Goal: Task Accomplishment & Management: Manage account settings

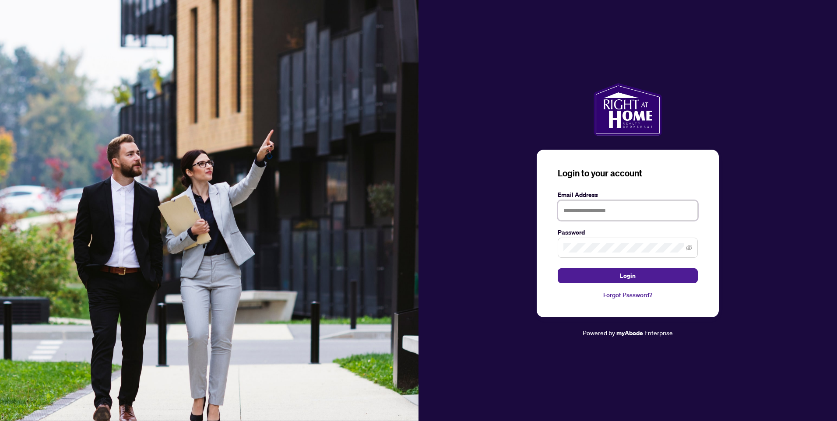
click at [597, 207] on input "text" at bounding box center [627, 210] width 140 height 20
type input "**********"
click at [623, 273] on span "Login" at bounding box center [628, 276] width 16 height 14
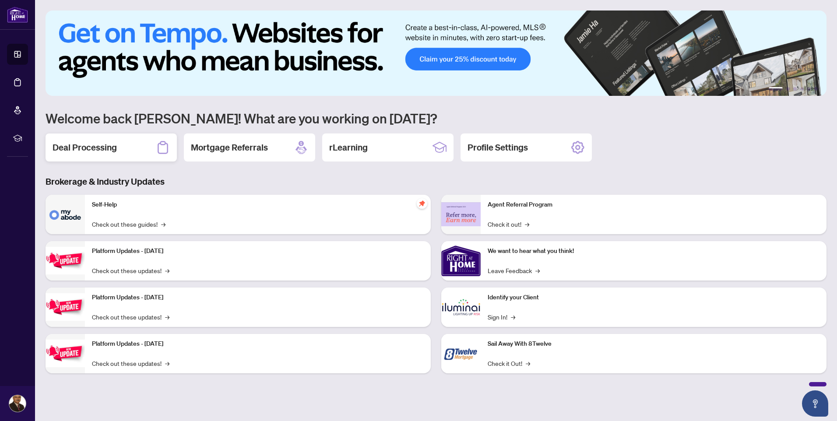
click at [105, 144] on h2 "Deal Processing" at bounding box center [85, 147] width 64 height 12
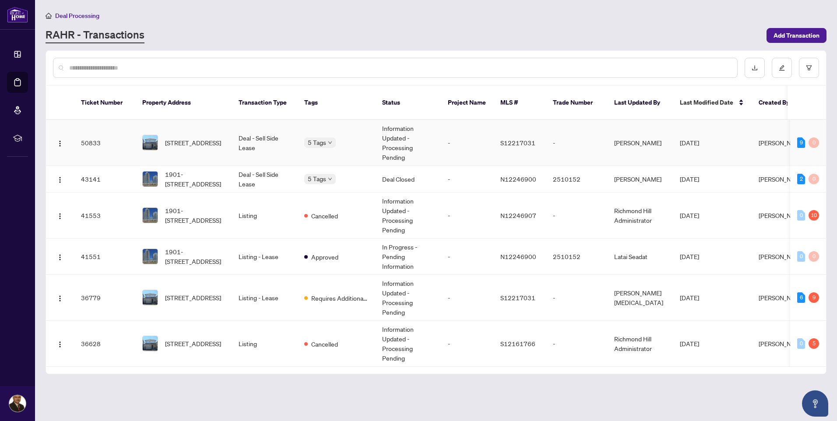
click at [258, 127] on td "Deal - Sell Side Lease" at bounding box center [264, 143] width 66 height 46
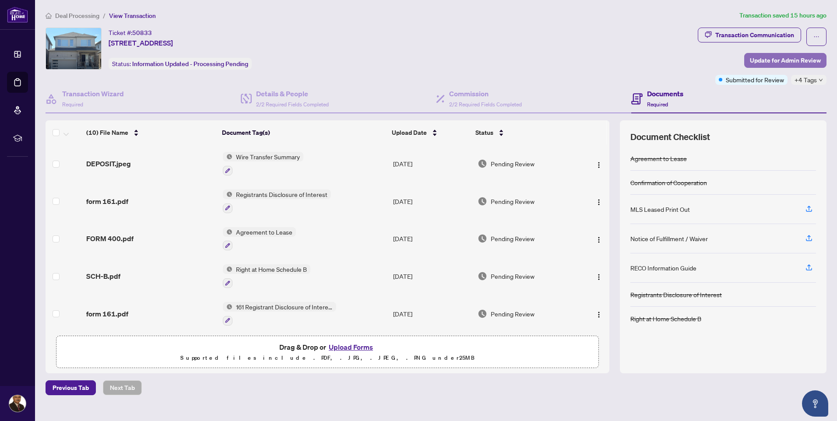
click at [780, 57] on span "Update for Admin Review" at bounding box center [784, 60] width 71 height 14
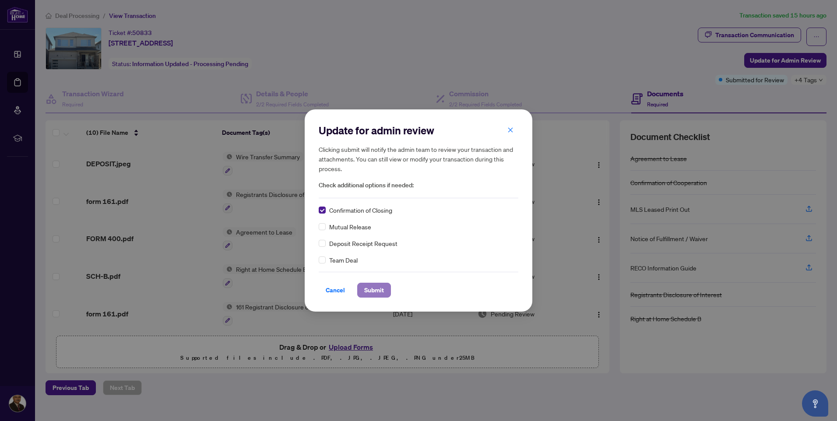
click at [372, 289] on span "Submit" at bounding box center [374, 290] width 20 height 14
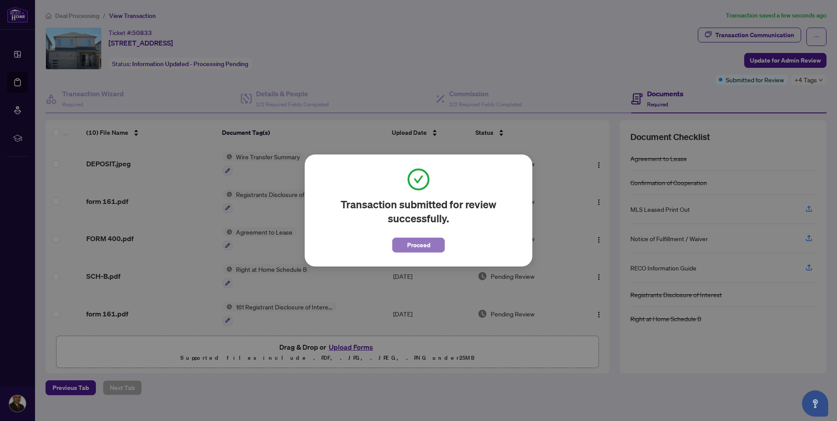
click at [417, 240] on span "Proceed" at bounding box center [418, 245] width 23 height 14
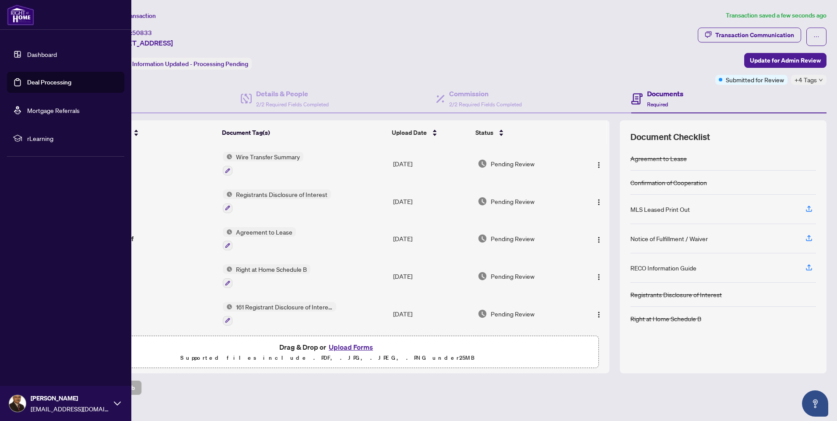
click at [15, 399] on img at bounding box center [17, 403] width 17 height 17
click at [38, 350] on span "Logout" at bounding box center [35, 351] width 20 height 14
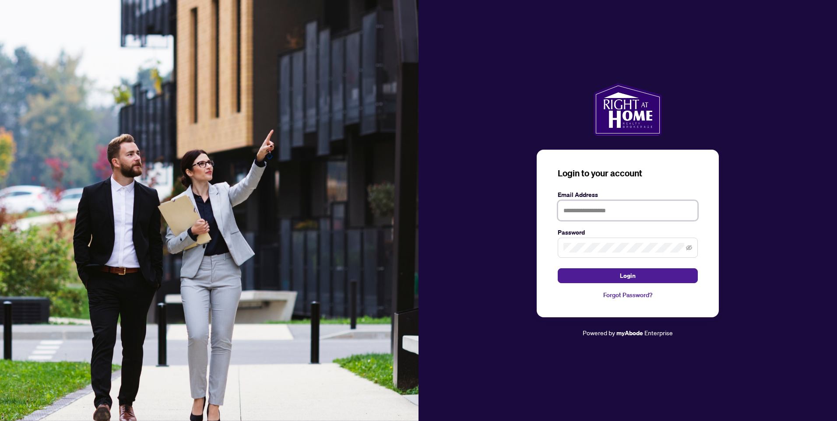
click at [595, 210] on input "text" at bounding box center [627, 210] width 140 height 20
type input "**********"
click at [591, 241] on span at bounding box center [627, 248] width 140 height 20
click at [632, 276] on span "Login" at bounding box center [628, 276] width 16 height 14
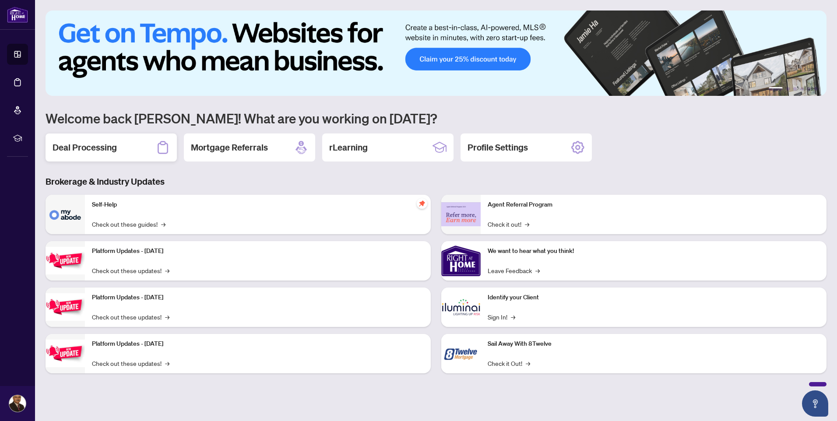
click at [98, 148] on h2 "Deal Processing" at bounding box center [85, 147] width 64 height 12
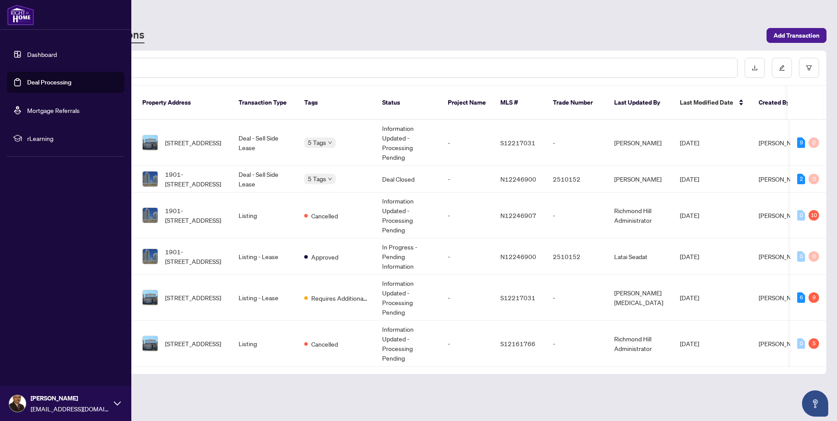
click at [117, 402] on icon at bounding box center [117, 403] width 7 height 7
click at [28, 350] on span "Logout" at bounding box center [35, 351] width 20 height 14
